Goal: Transaction & Acquisition: Purchase product/service

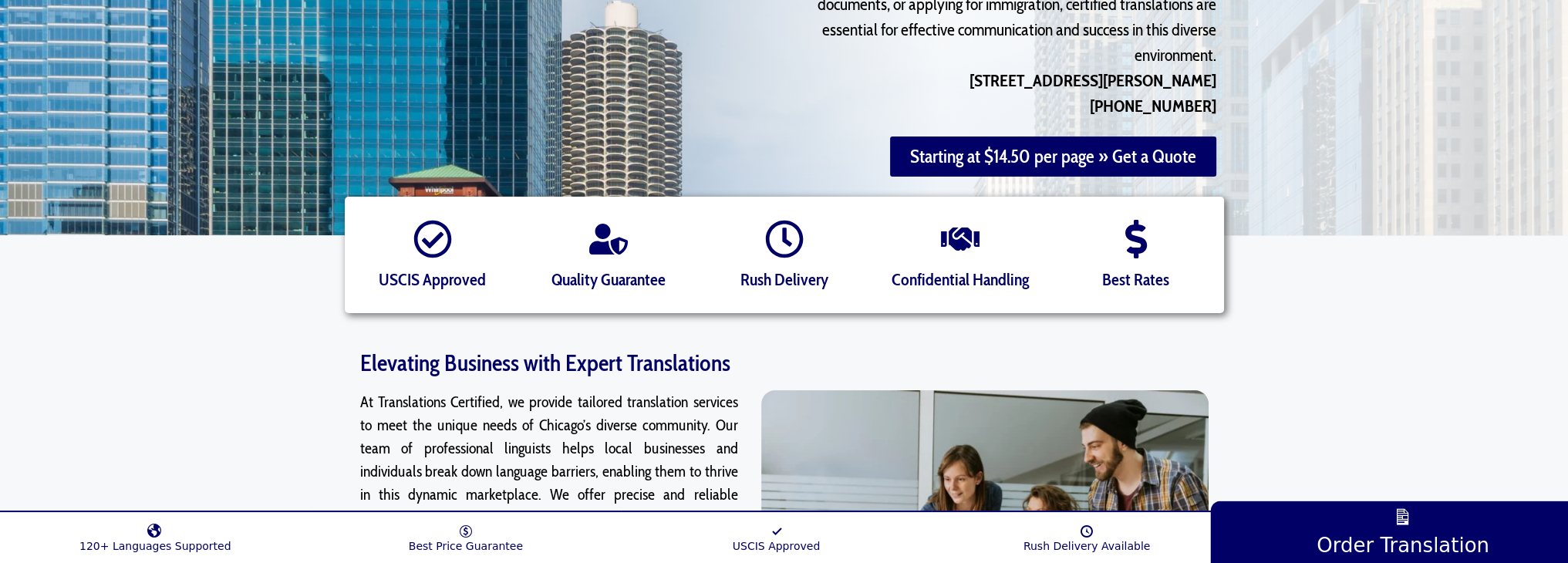
scroll to position [131, 0]
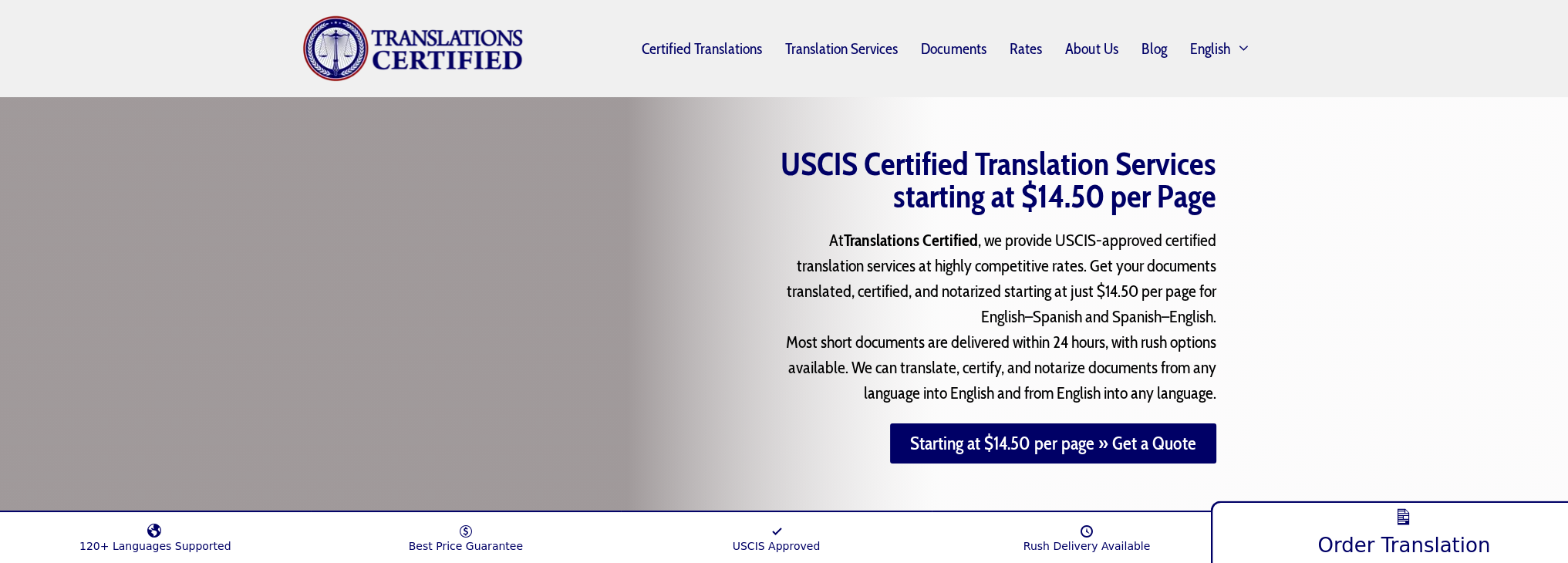
click at [1400, 535] on span "Order Translation" at bounding box center [1404, 545] width 173 height 24
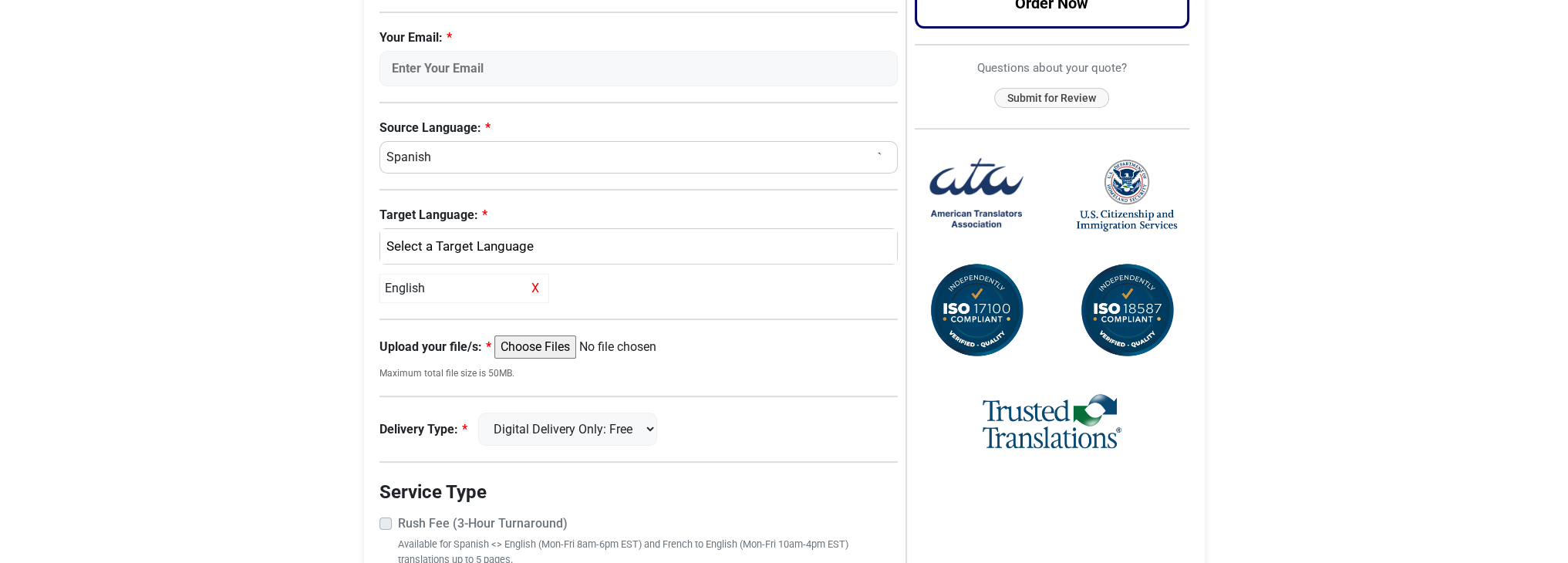
scroll to position [463, 0]
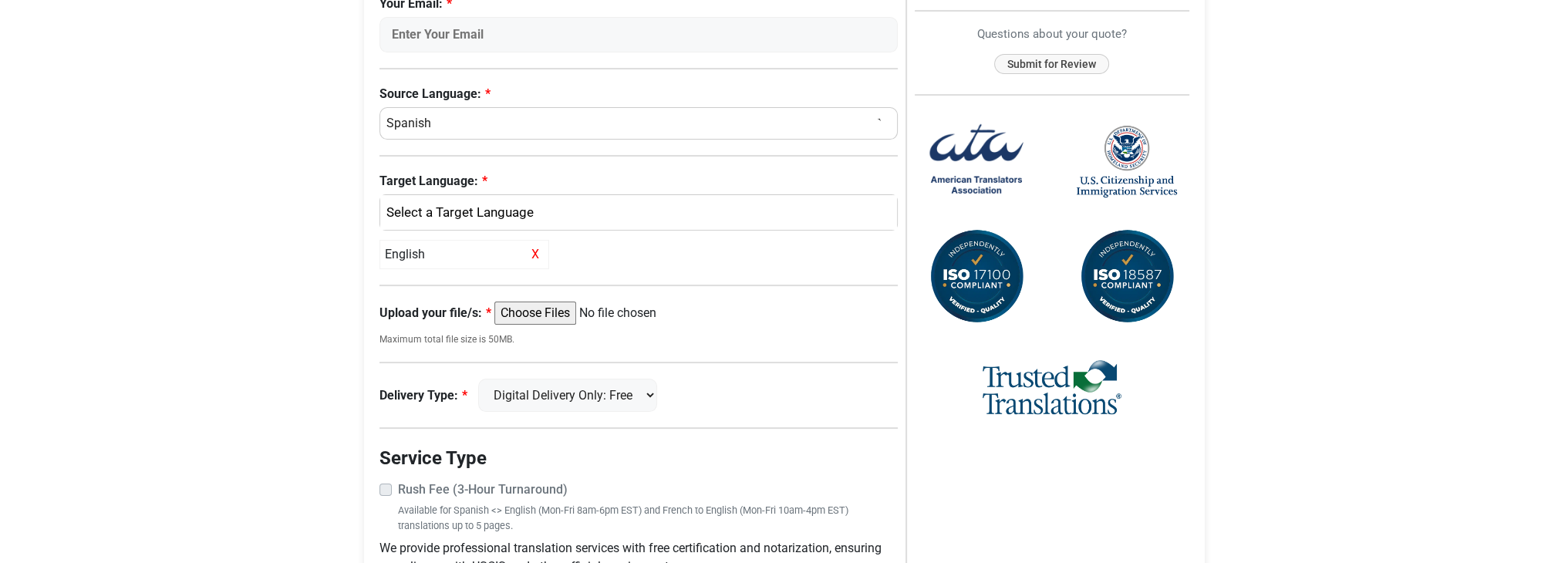
click at [474, 118] on select "Select a Language Afrikaans [DEMOGRAPHIC_DATA] Amharic Arabic [DEMOGRAPHIC_DATA…" at bounding box center [639, 123] width 519 height 32
select select "Urdu"
click at [379, 107] on select "Select a Language Afrikaans [DEMOGRAPHIC_DATA] Amharic Arabic [DEMOGRAPHIC_DATA…" at bounding box center [639, 123] width 519 height 32
select select
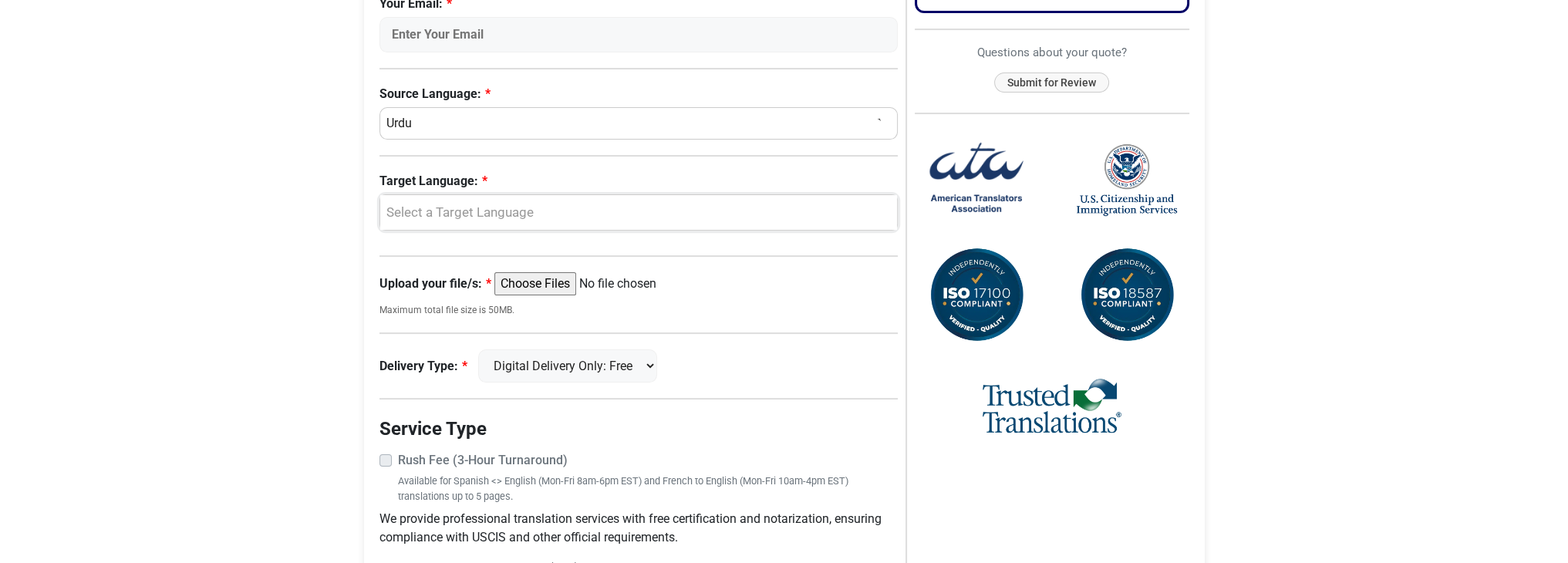
click at [527, 204] on div "Select a Target Language" at bounding box center [634, 213] width 494 height 20
click at [650, 361] on select "Digital Delivery Only: Free FedEx 2 Day: $15" at bounding box center [567, 366] width 179 height 33
click at [650, 361] on select "Digital Delivery Only: Free FedEx 2 Day: $15" at bounding box center [567, 366] width 179 height 33
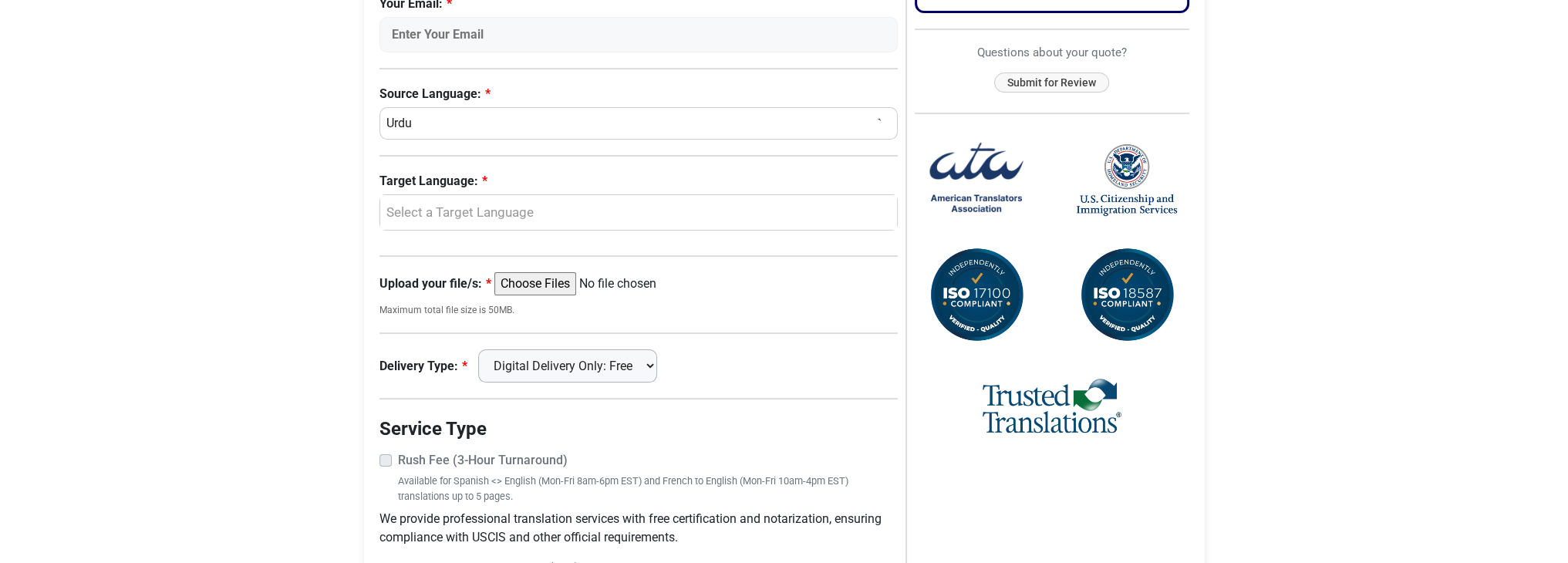
click at [650, 361] on select "Digital Delivery Only: Free FedEx 2 Day: $15" at bounding box center [567, 366] width 179 height 33
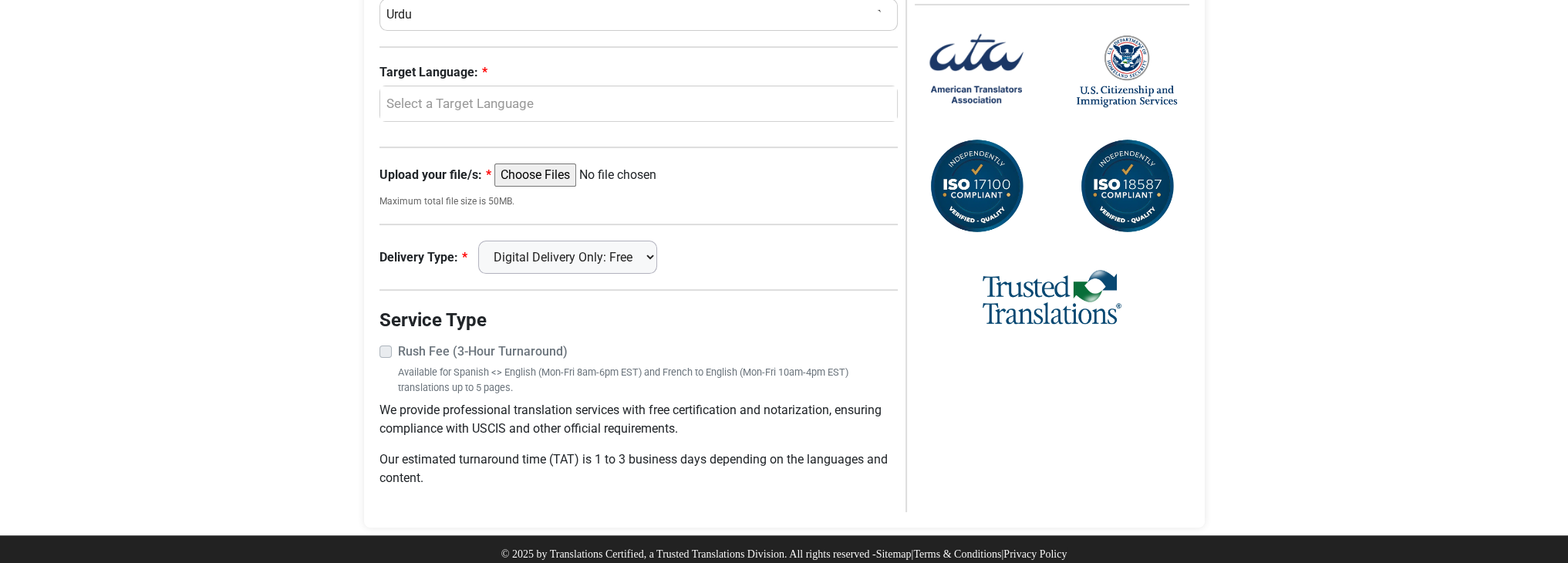
scroll to position [580, 0]
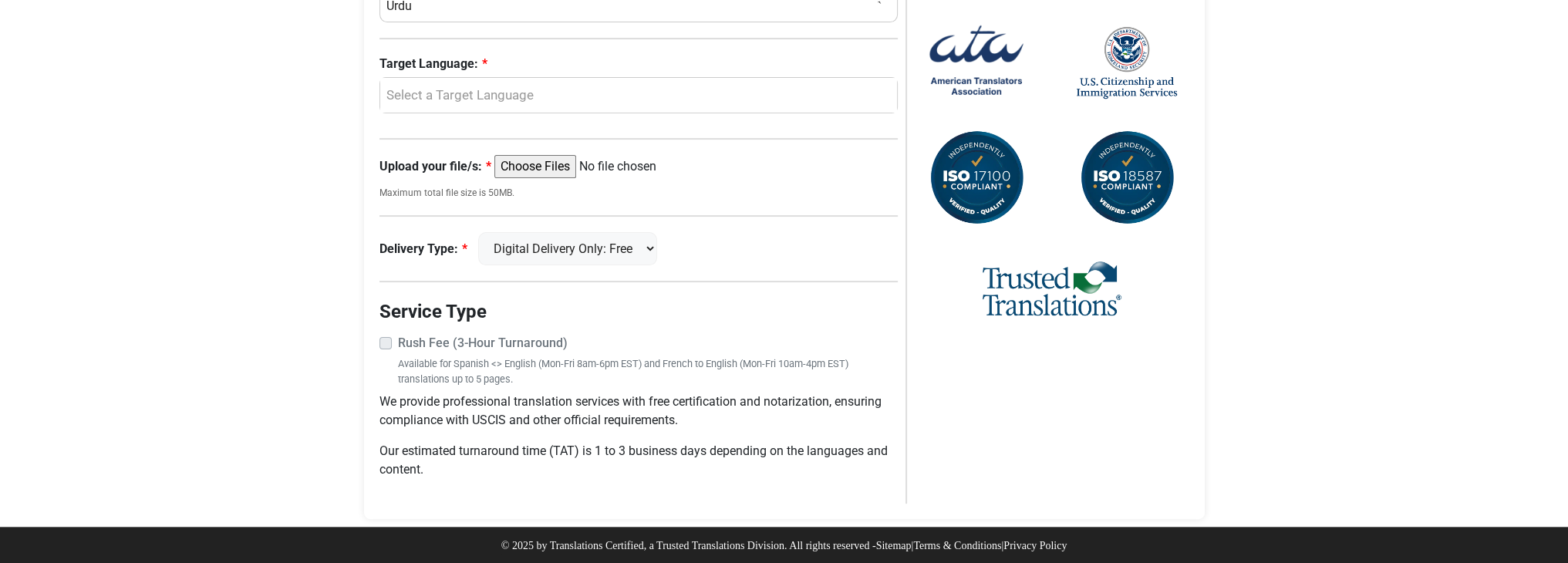
click at [398, 342] on label "Rush Fee (3-Hour Turnaround)" at bounding box center [648, 344] width 501 height 19
drag, startPoint x: 522, startPoint y: 414, endPoint x: 650, endPoint y: 424, distance: 128.4
click at [681, 418] on p "We provide professional translation services with free certification and notari…" at bounding box center [639, 412] width 519 height 37
drag, startPoint x: 602, startPoint y: 448, endPoint x: 864, endPoint y: 448, distance: 262.0
click at [864, 448] on p "Our estimated turnaround time (TAT) is 1 to 3 business days depending on the la…" at bounding box center [639, 461] width 519 height 37
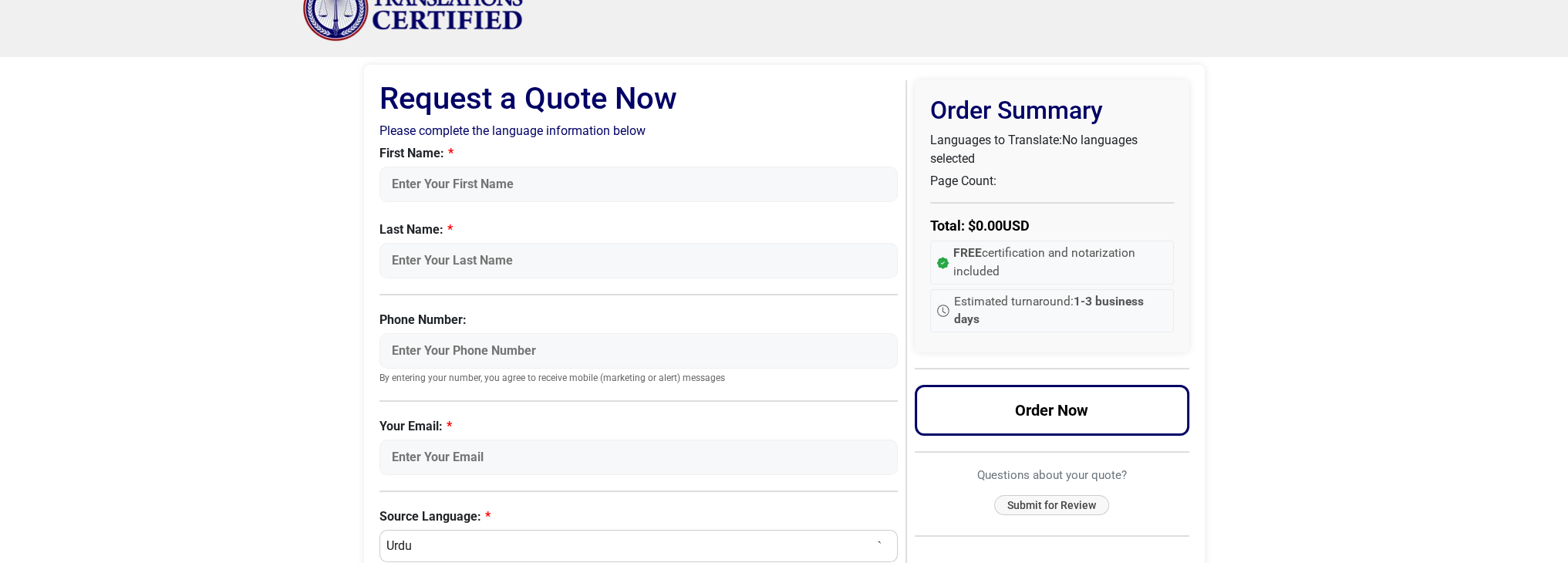
scroll to position [0, 0]
